Goal: Browse casually

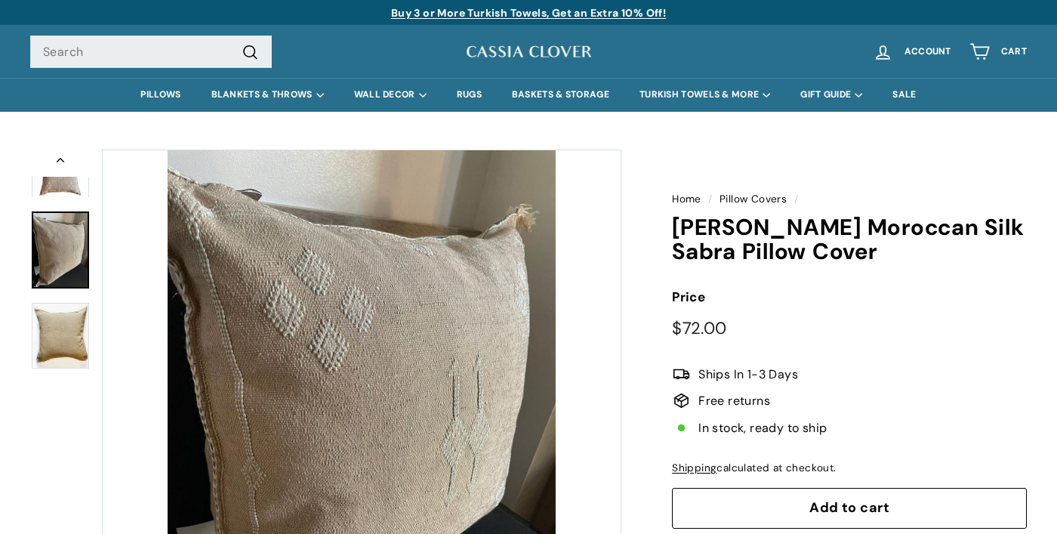
click at [60, 202] on div at bounding box center [60, 408] width 60 height 519
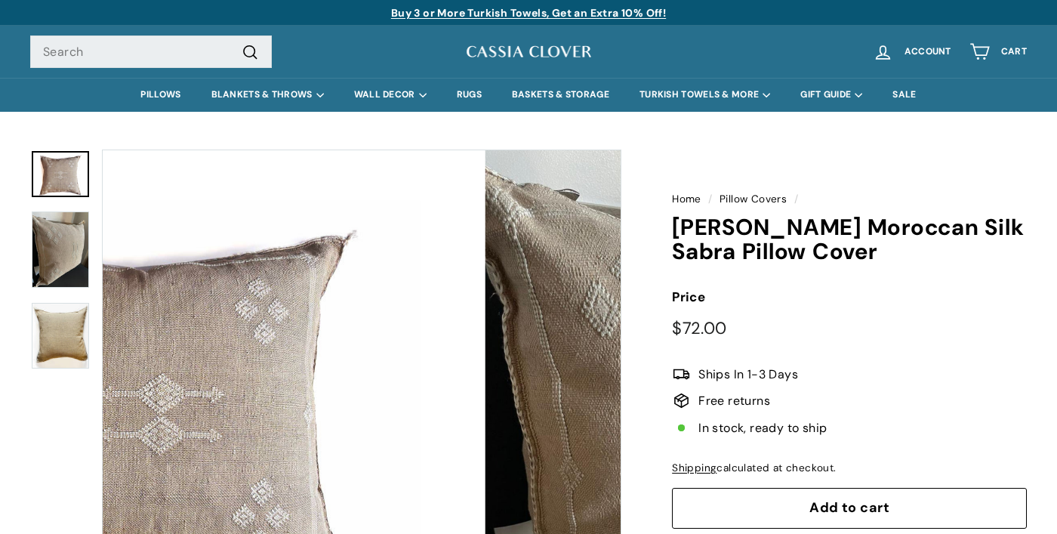
click at [66, 189] on img at bounding box center [60, 174] width 57 height 47
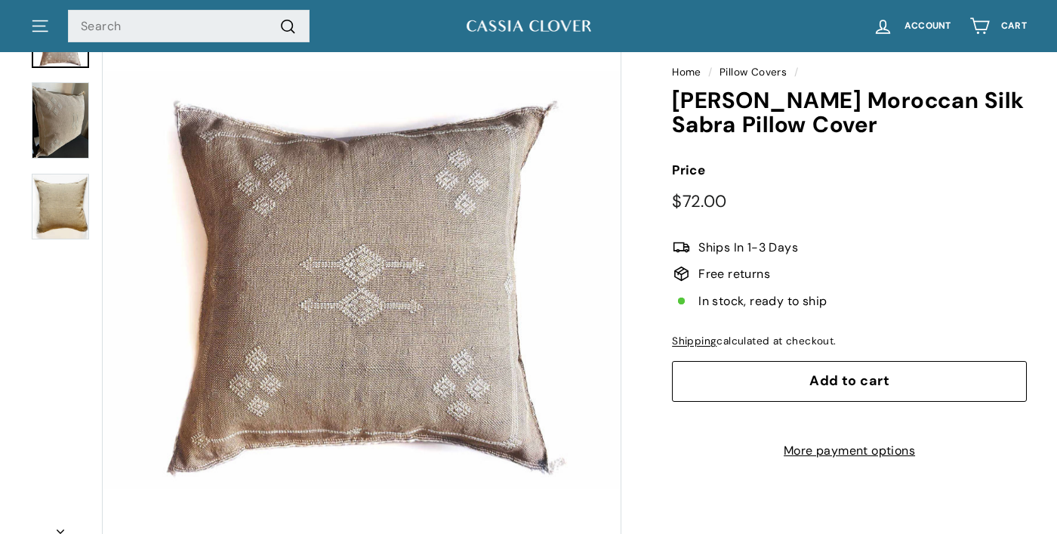
scroll to position [156, 0]
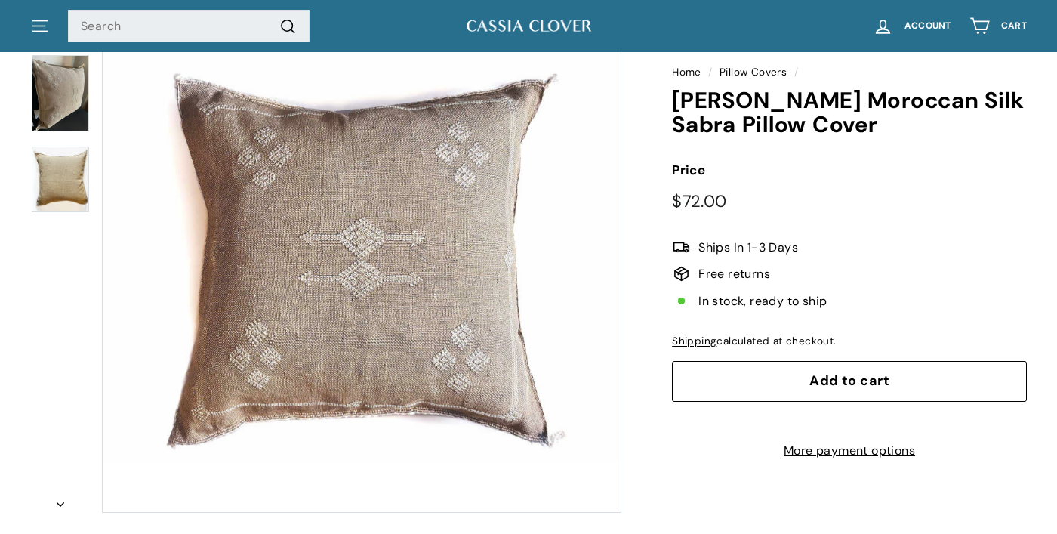
click at [319, 342] on button "Zoom" at bounding box center [362, 253] width 518 height 518
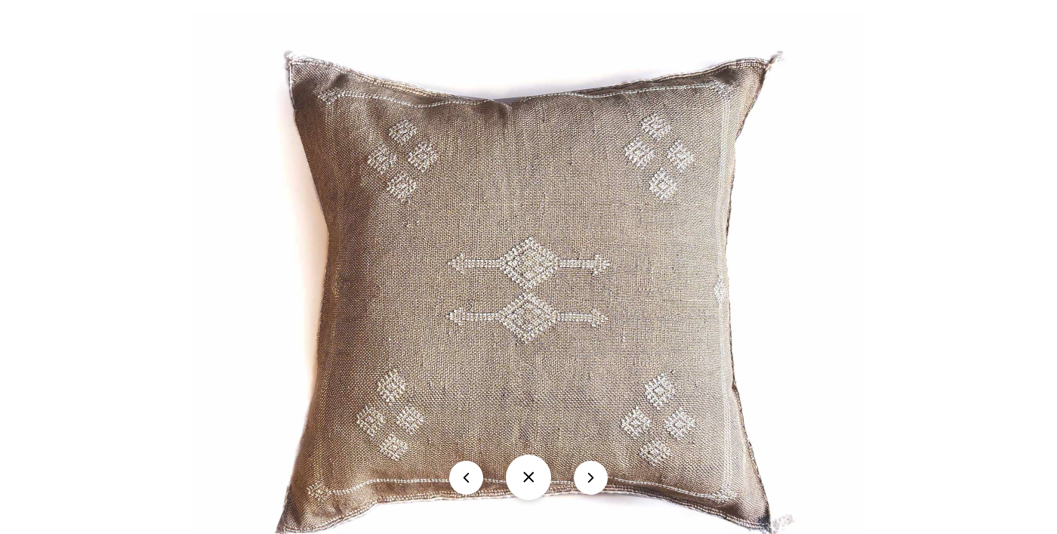
click at [464, 285] on img at bounding box center [528, 283] width 673 height 543
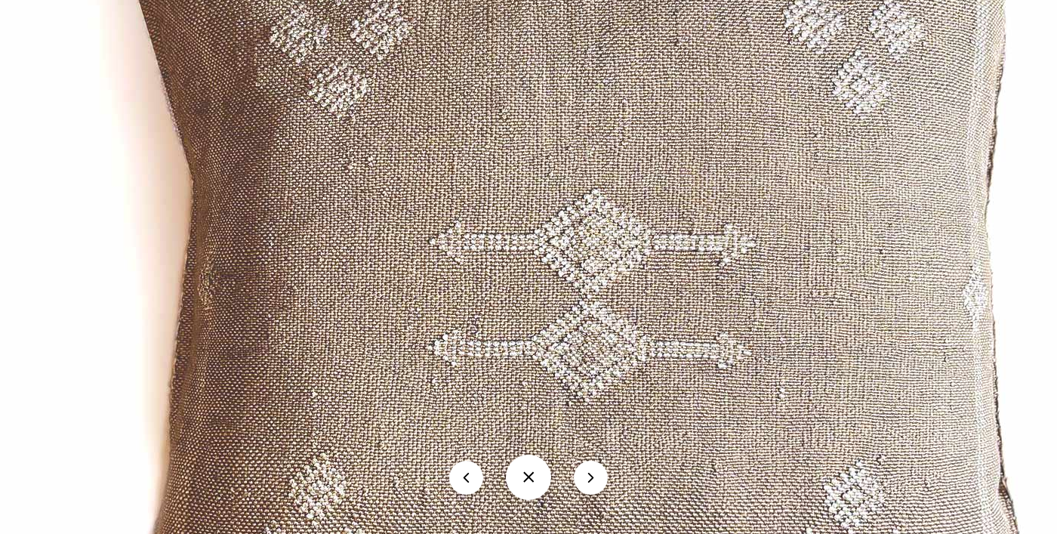
click at [541, 466] on button at bounding box center [528, 476] width 45 height 45
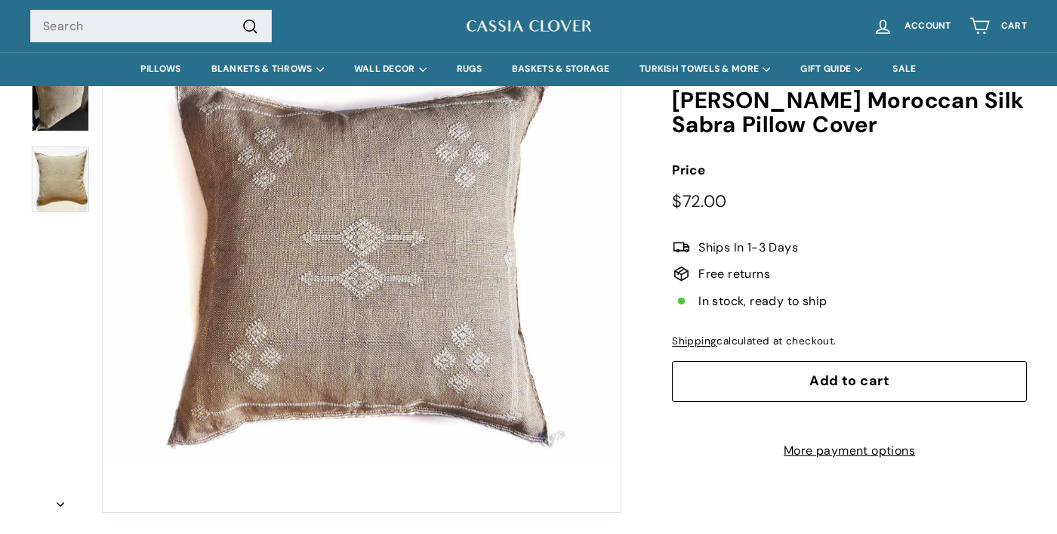
scroll to position [0, 0]
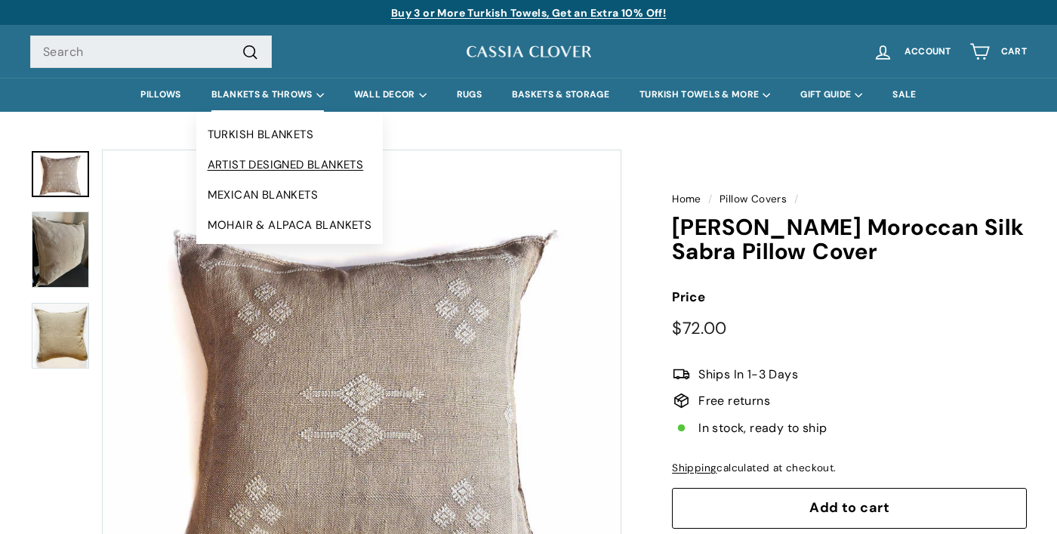
click at [276, 177] on link "ARTIST DESIGNED BLANKETS" at bounding box center [289, 164] width 187 height 30
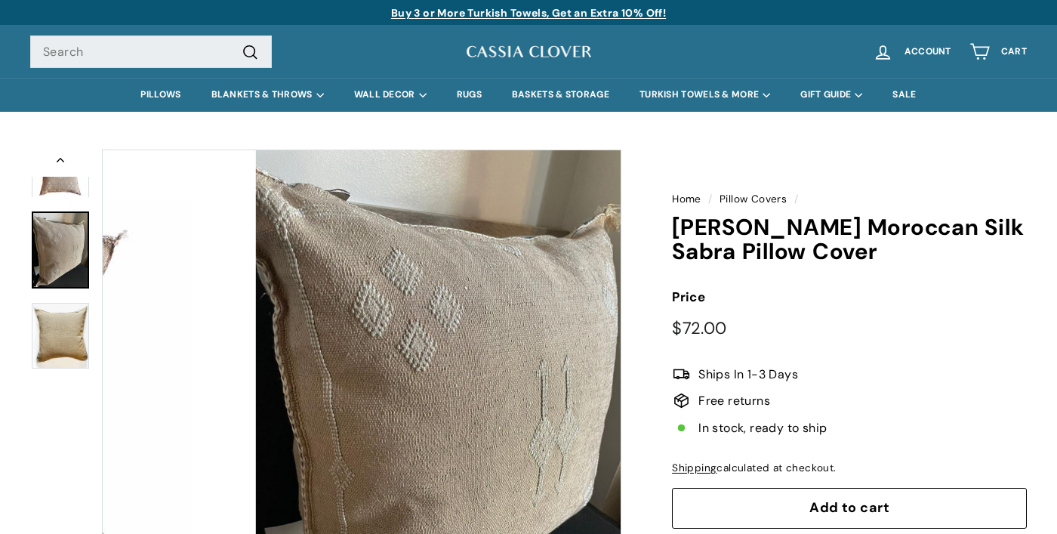
click at [56, 231] on img at bounding box center [60, 249] width 57 height 76
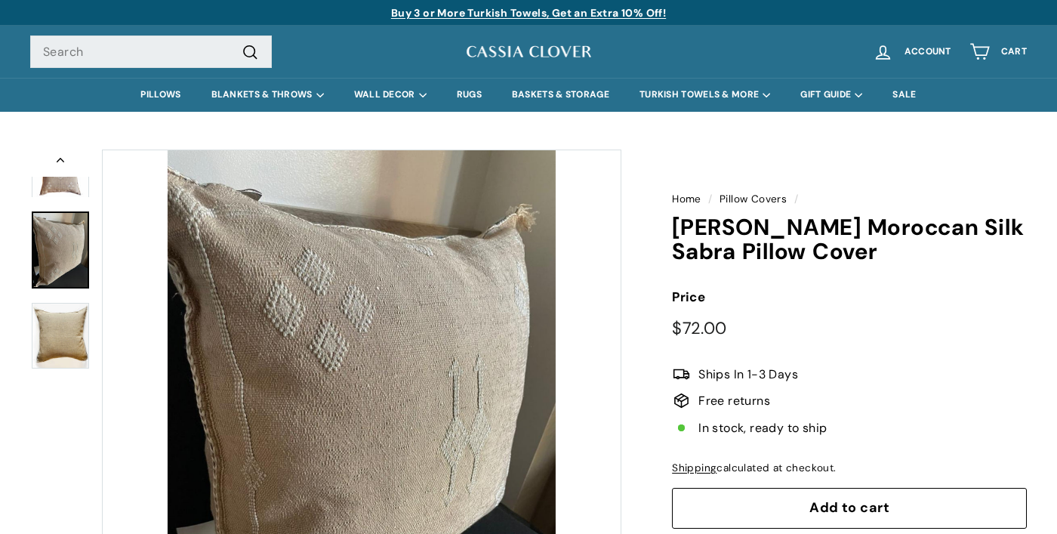
click at [75, 188] on img at bounding box center [60, 174] width 57 height 47
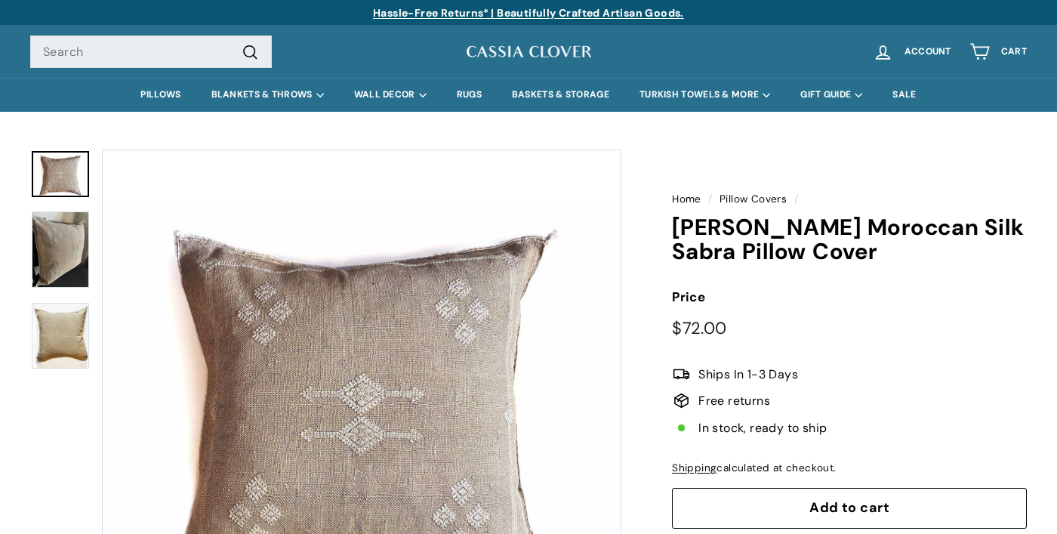
click at [275, 337] on button "Zoom" at bounding box center [362, 409] width 518 height 518
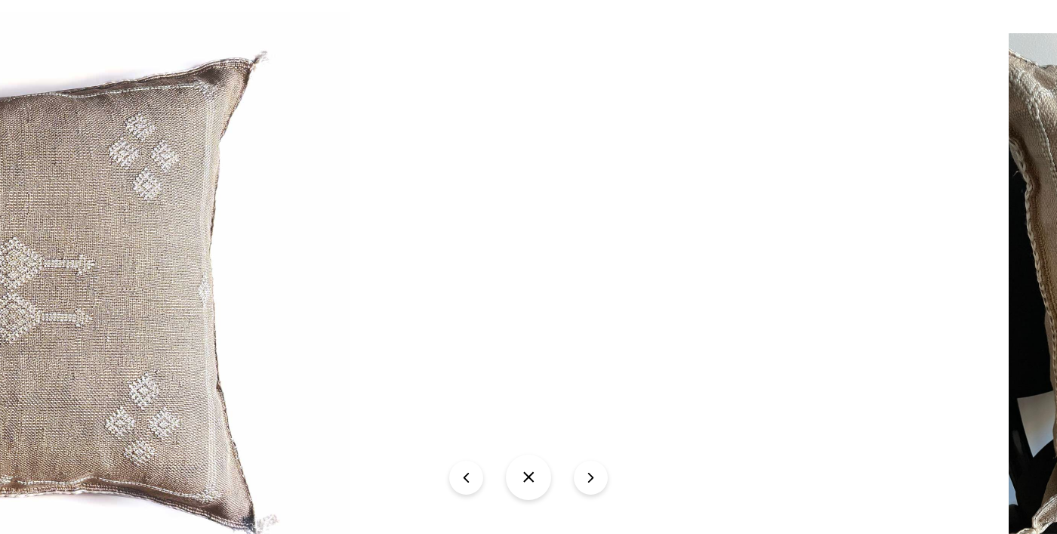
click at [532, 466] on button at bounding box center [528, 476] width 45 height 45
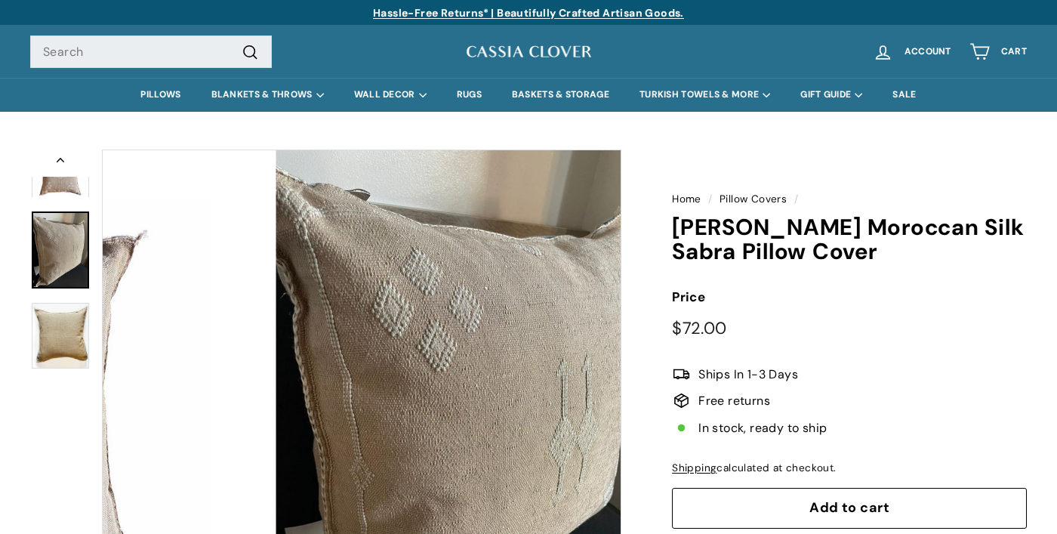
click at [60, 276] on img at bounding box center [60, 249] width 57 height 76
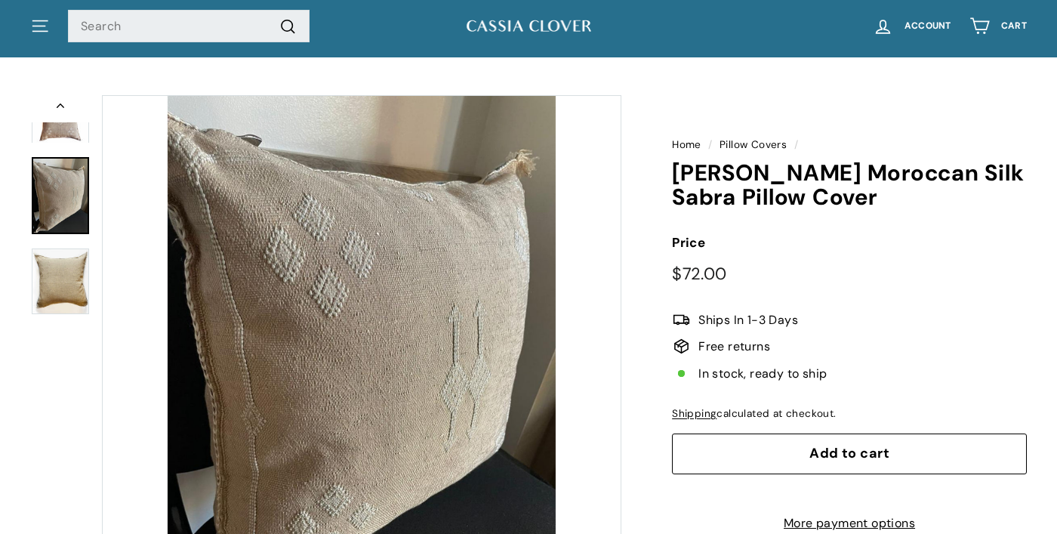
scroll to position [95, 0]
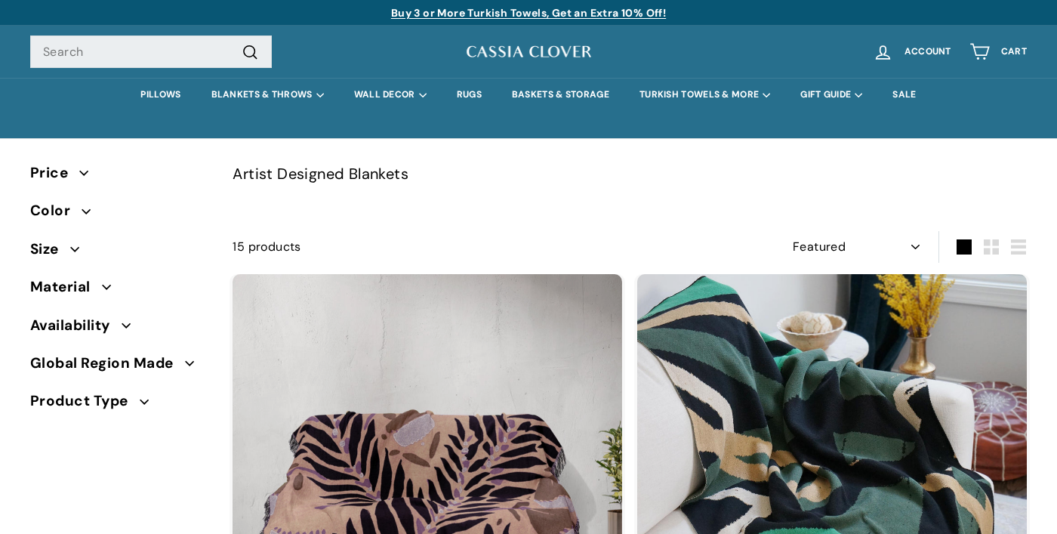
select select "manual"
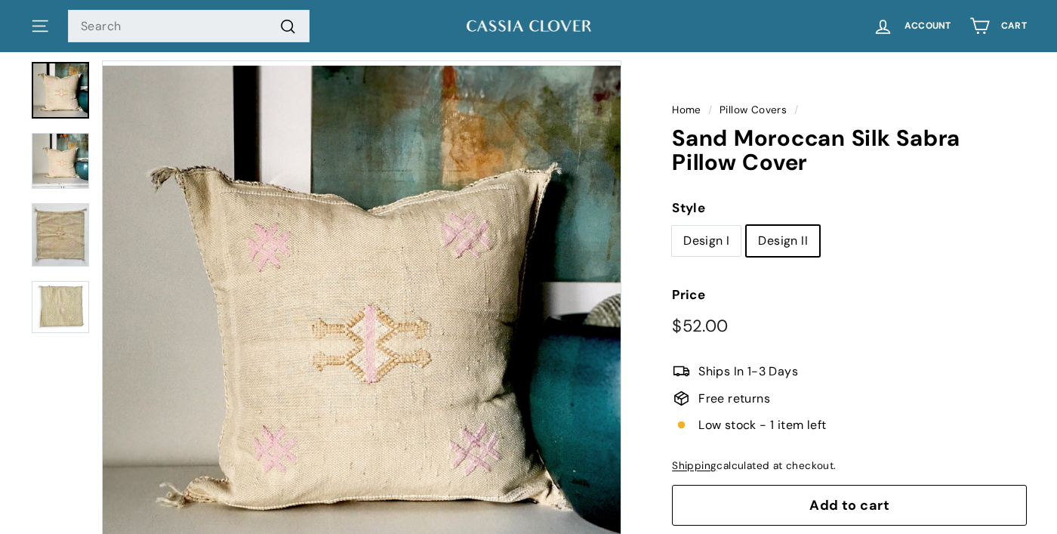
scroll to position [85, 0]
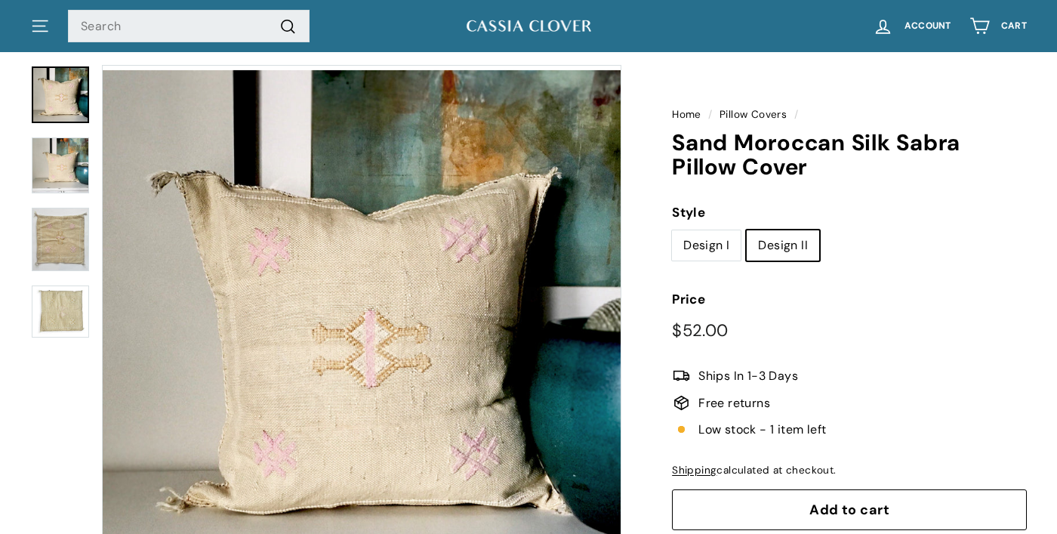
click at [66, 173] on img at bounding box center [60, 165] width 57 height 57
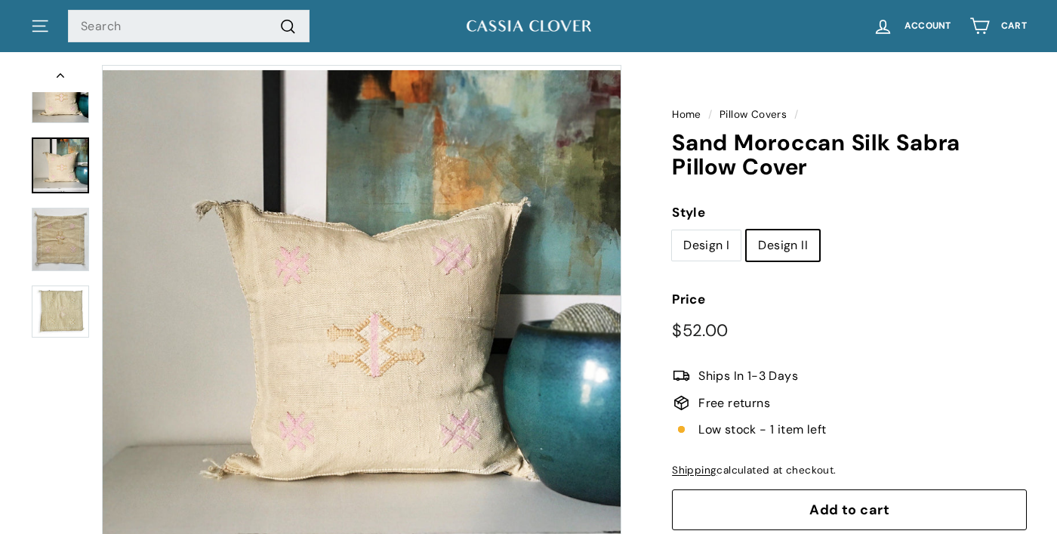
click at [54, 245] on img at bounding box center [60, 239] width 57 height 63
